Goal: Entertainment & Leisure: Consume media (video, audio)

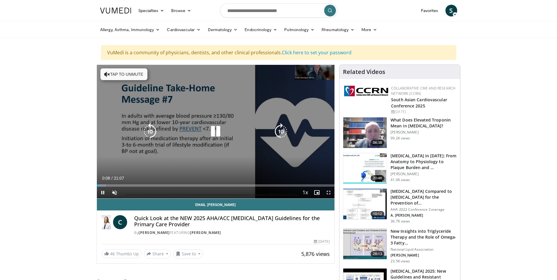
click at [279, 134] on icon "Video Player" at bounding box center [281, 131] width 16 height 16
click at [110, 74] on button "Tap to unmute" at bounding box center [123, 74] width 47 height 12
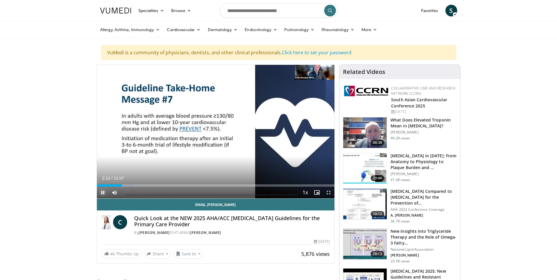
click at [104, 192] on span "Video Player" at bounding box center [103, 193] width 12 height 12
